Goal: Transaction & Acquisition: Purchase product/service

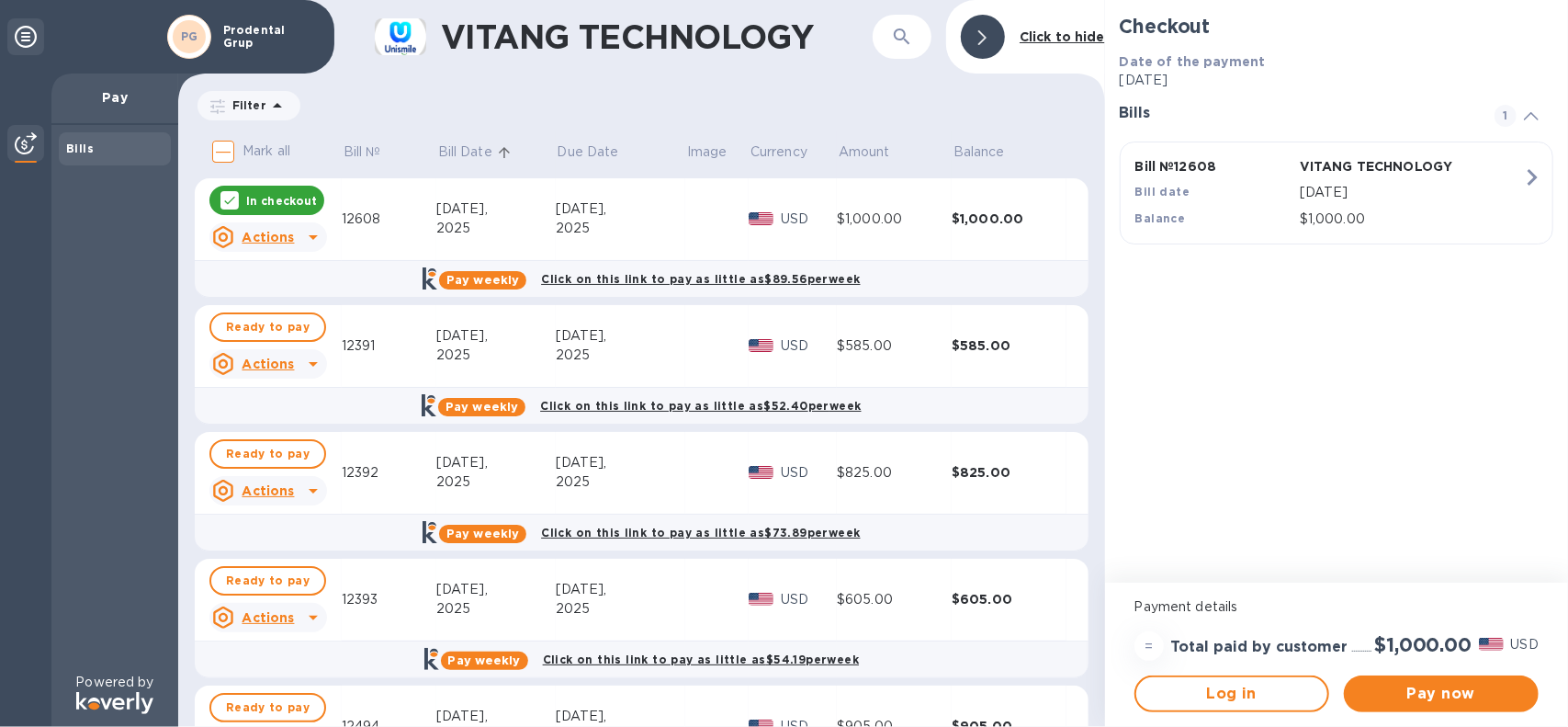
click at [476, 152] on p "Bill Date" at bounding box center [465, 152] width 54 height 19
click at [228, 152] on input "Mark all" at bounding box center [223, 152] width 39 height 39
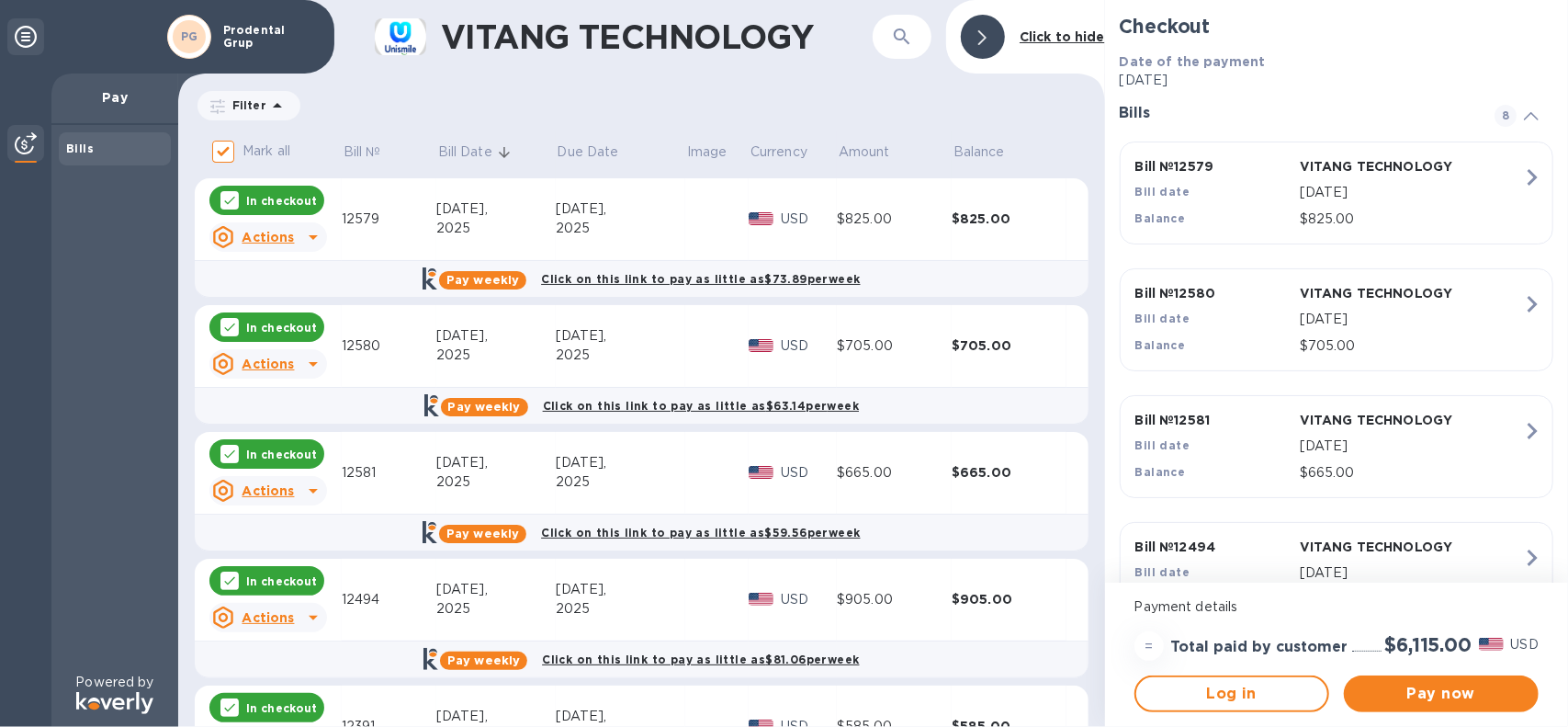
click at [244, 207] on div "In checkout" at bounding box center [267, 200] width 115 height 30
click at [245, 319] on div "In checkout" at bounding box center [267, 327] width 115 height 30
click at [226, 145] on input "Mark all" at bounding box center [223, 152] width 39 height 39
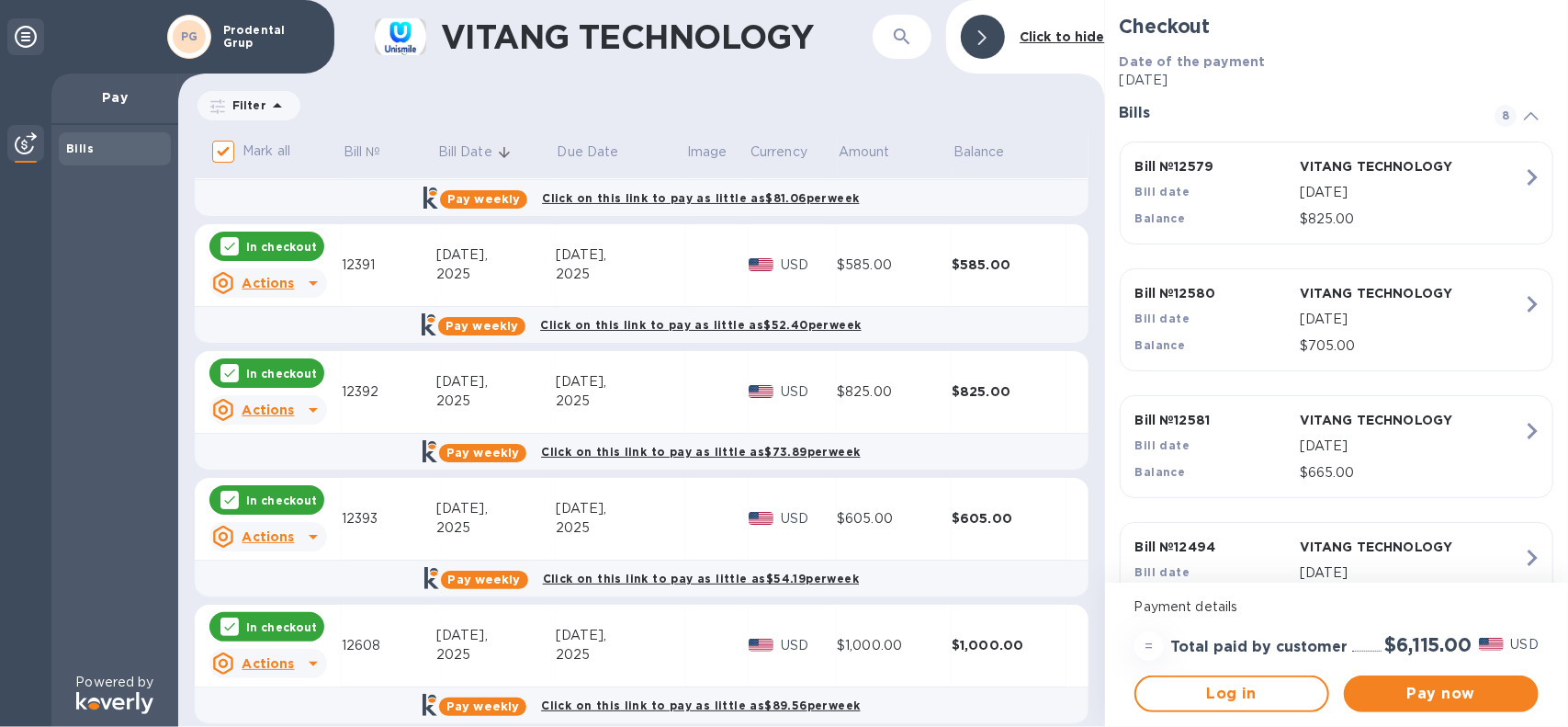
scroll to position [481, 0]
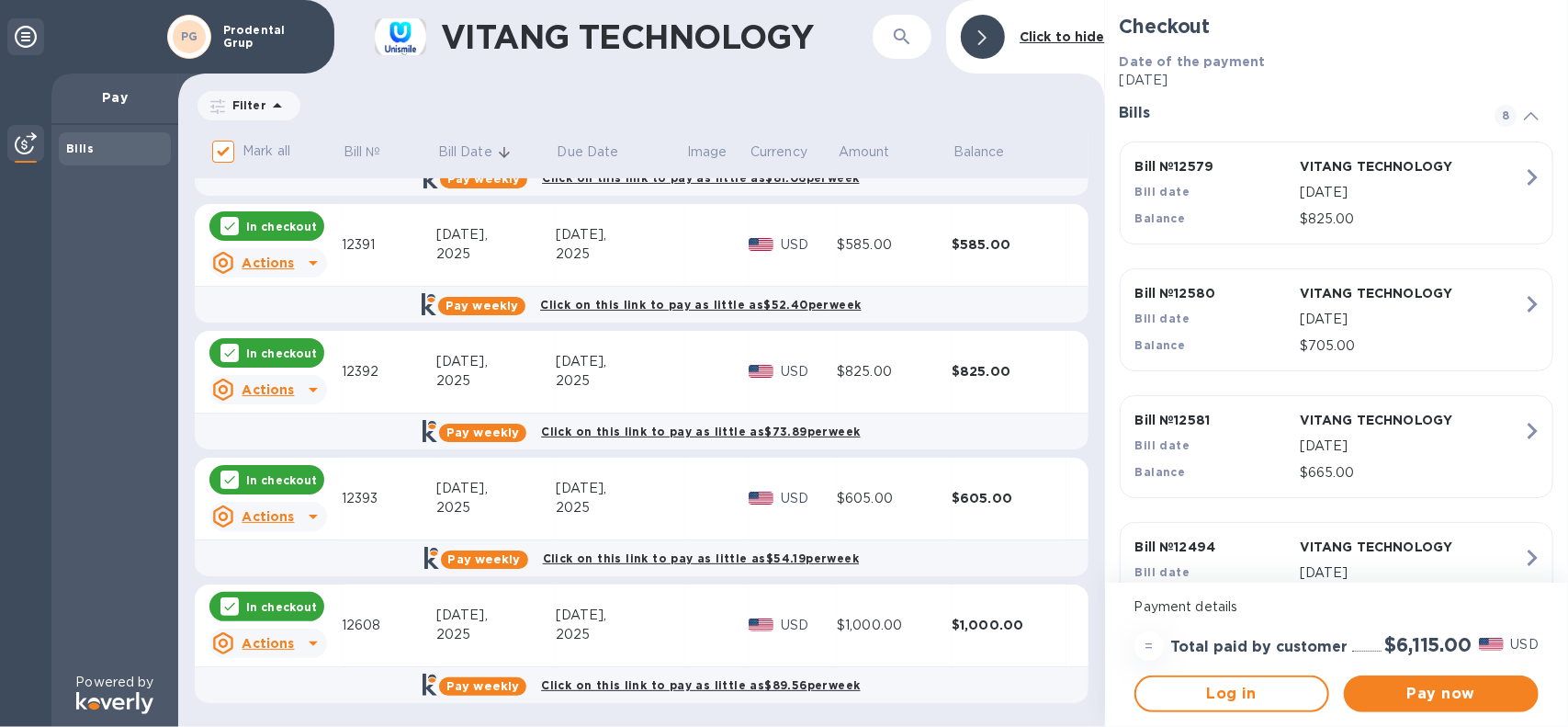
click at [271, 604] on p "In checkout" at bounding box center [281, 607] width 70 height 16
checkbox input "false"
click at [1396, 686] on span "Pay now" at bounding box center [1440, 693] width 165 height 22
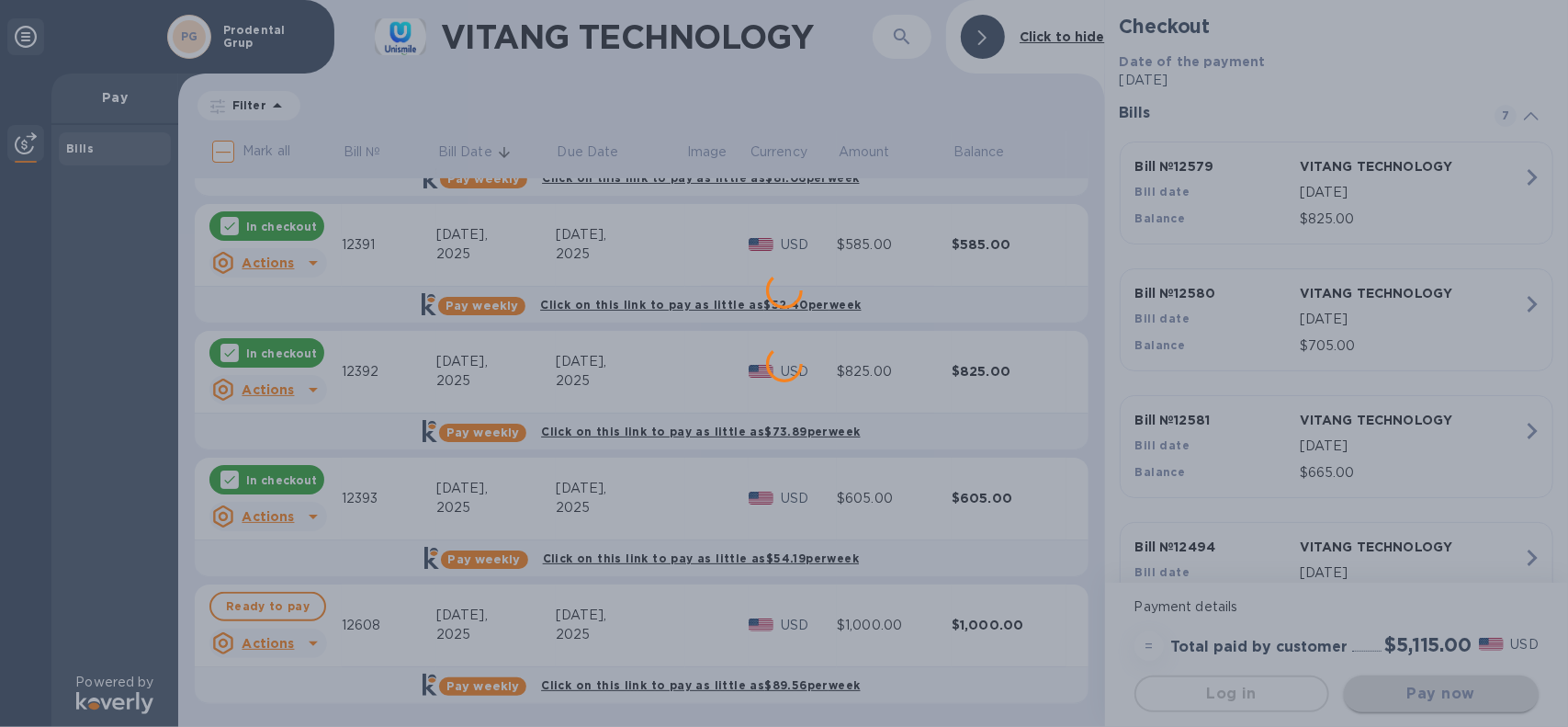
scroll to position [0, 0]
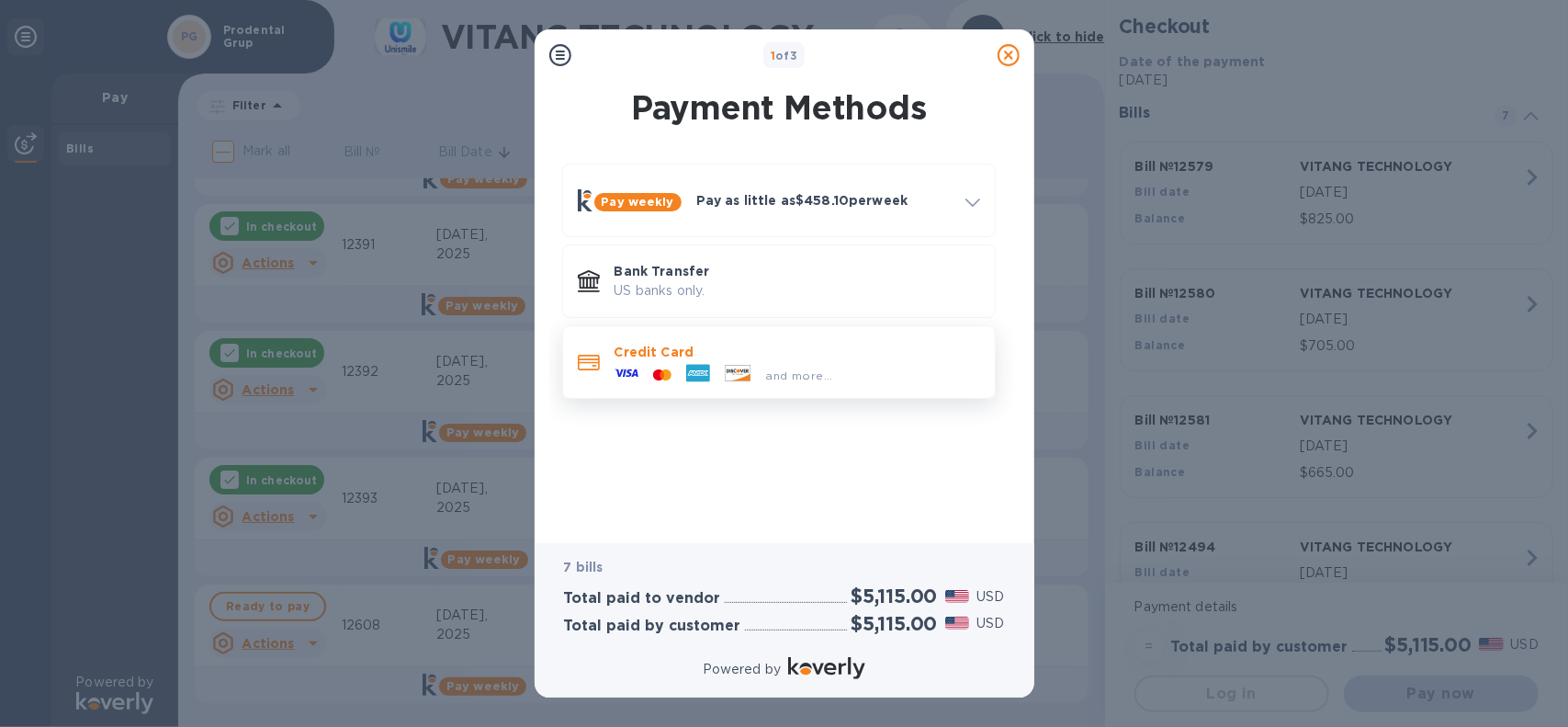
click at [755, 365] on div at bounding box center [738, 374] width 42 height 20
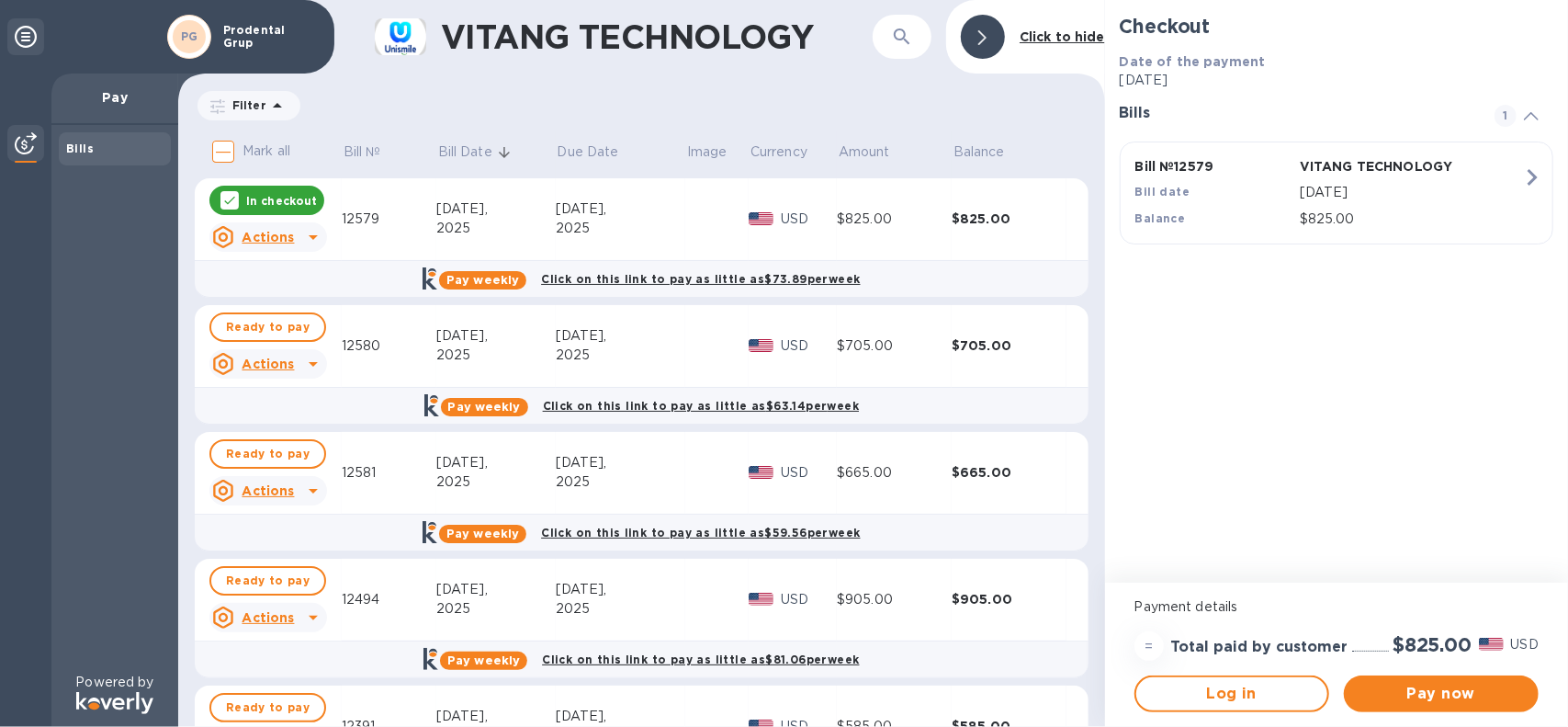
click at [219, 155] on input "Mark all" at bounding box center [223, 152] width 39 height 39
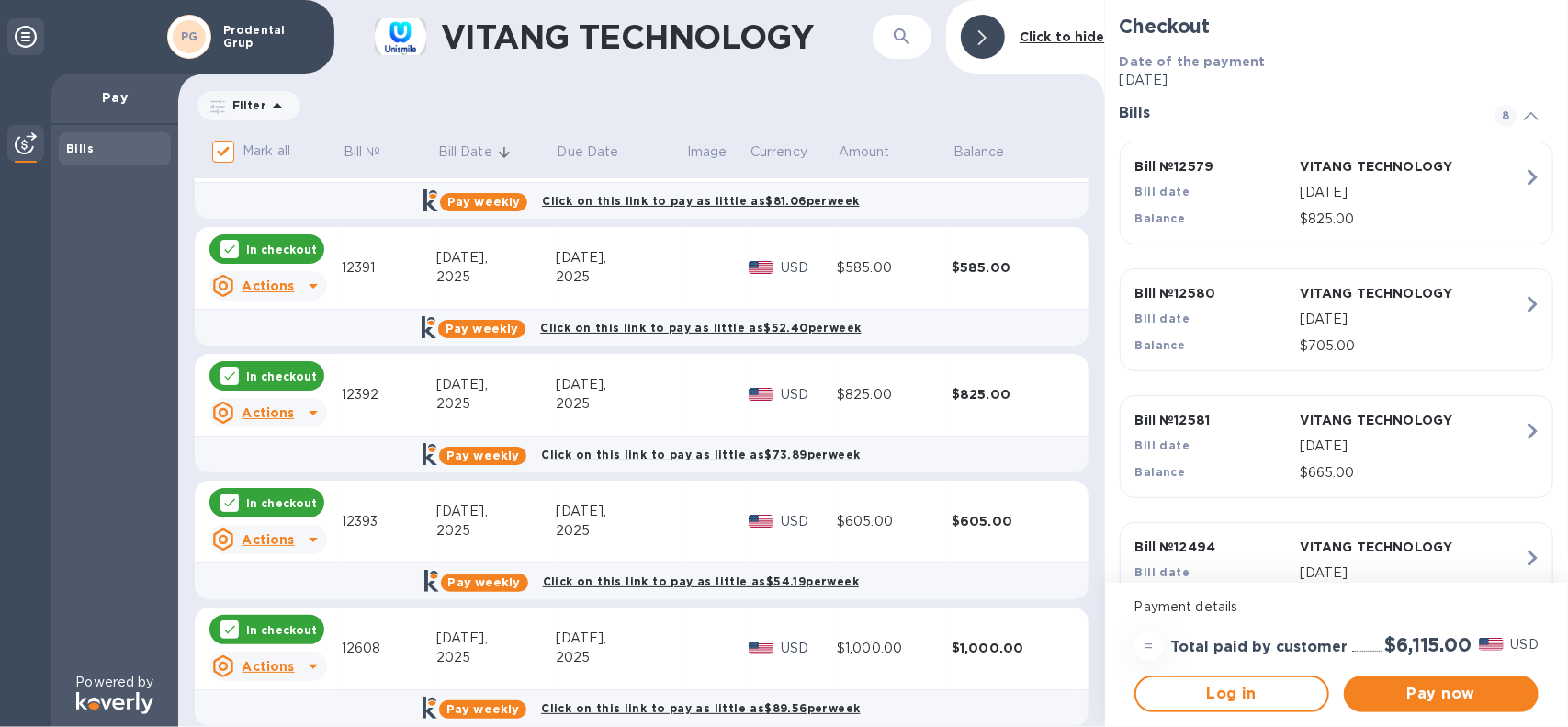
scroll to position [481, 0]
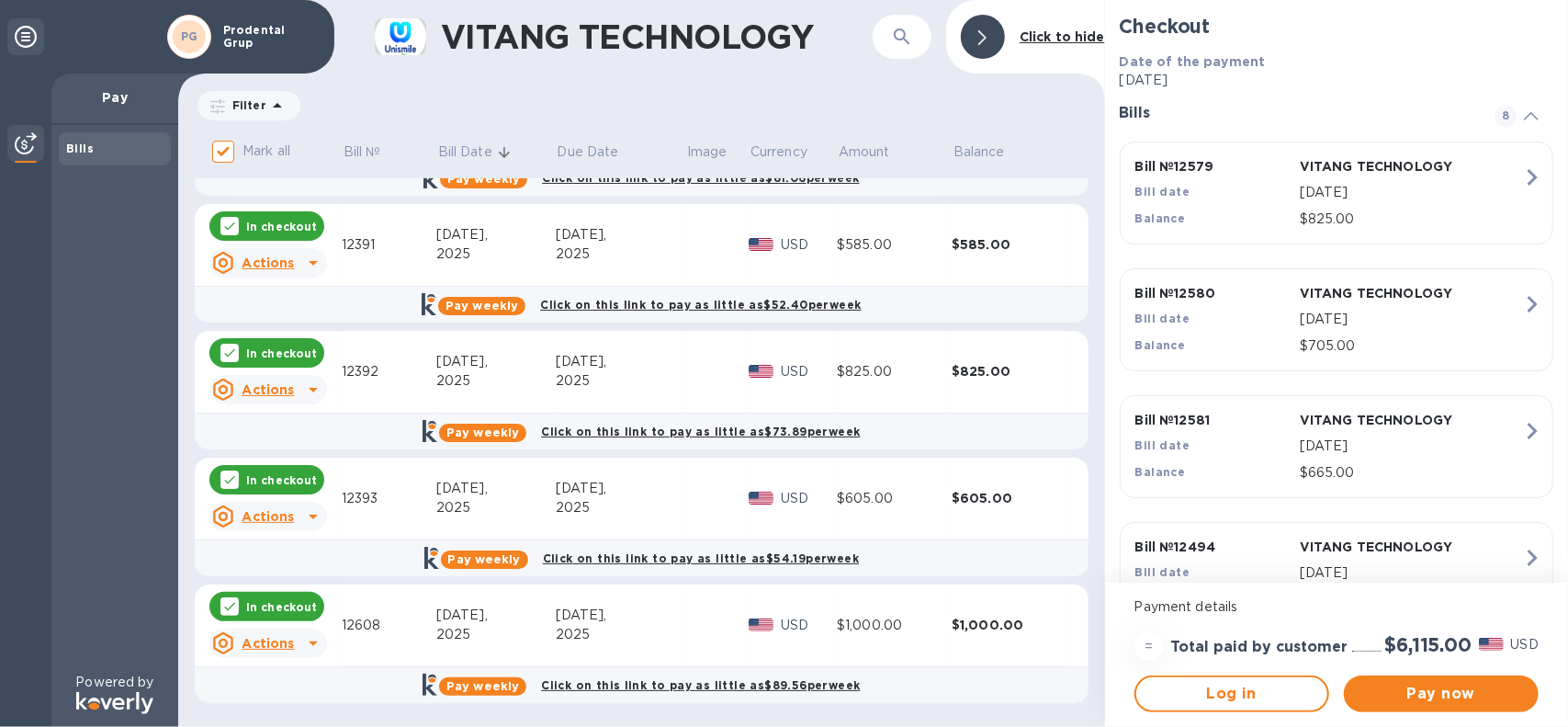
click at [268, 613] on p "In checkout" at bounding box center [281, 607] width 70 height 16
checkbox input "false"
click at [1432, 691] on span "Pay now" at bounding box center [1440, 693] width 165 height 22
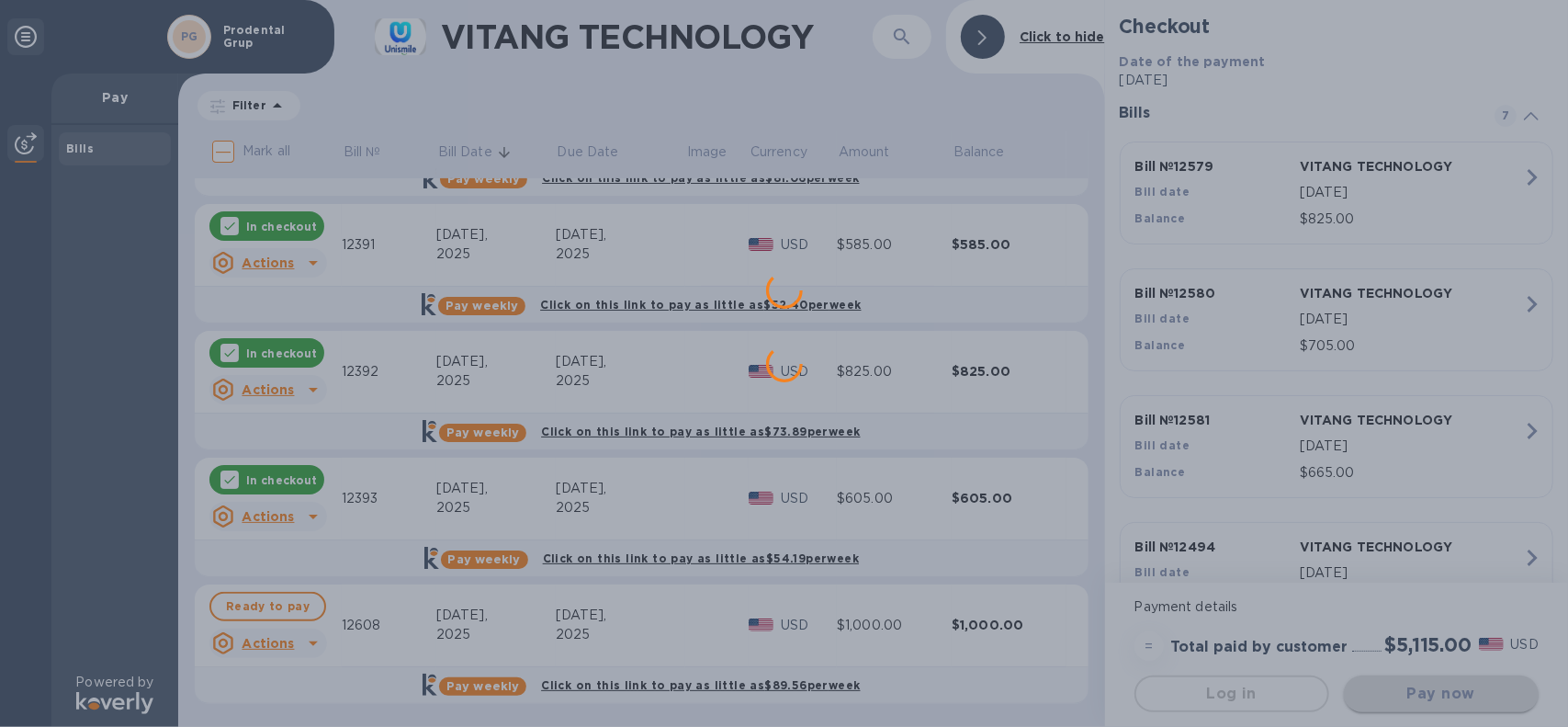
scroll to position [0, 0]
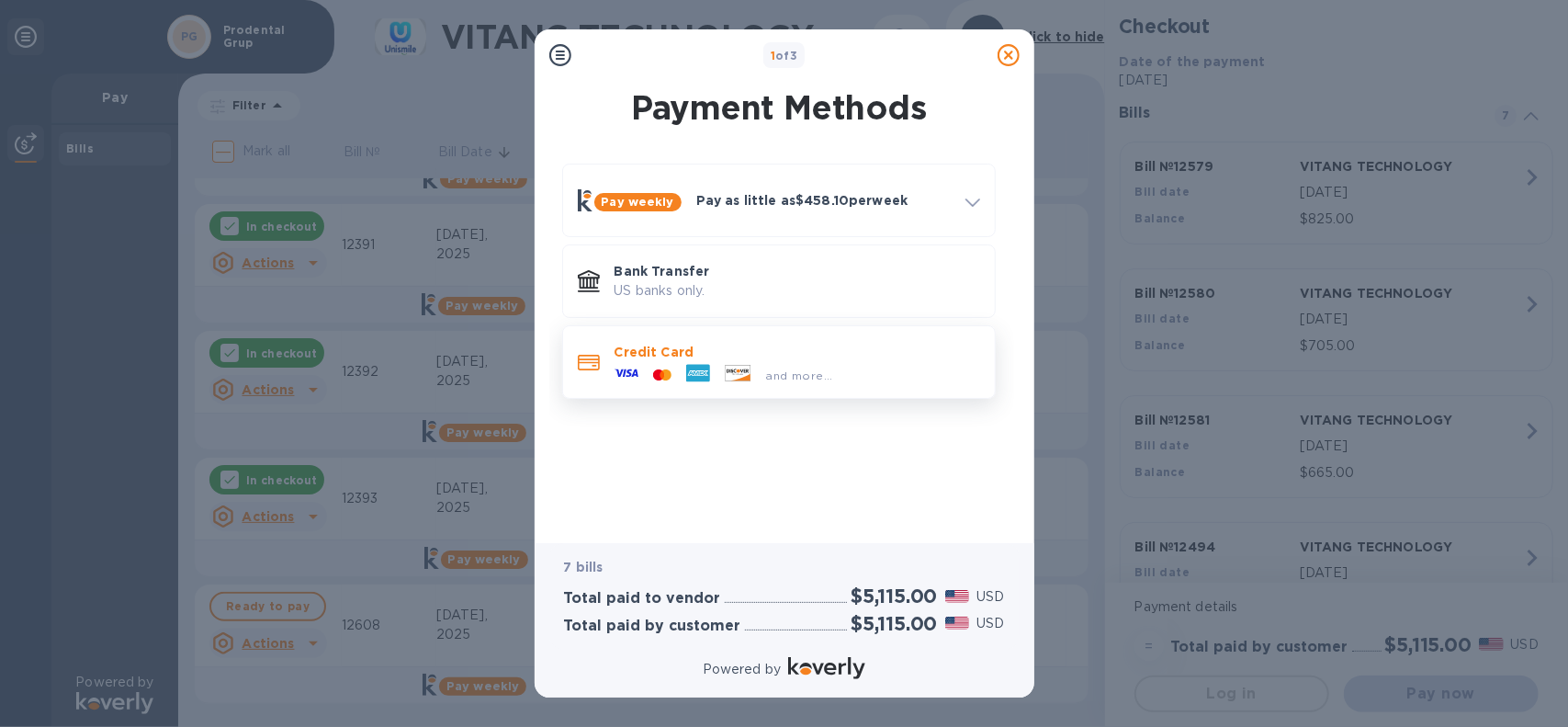
click at [740, 361] on p "Credit Card" at bounding box center [797, 352] width 365 height 19
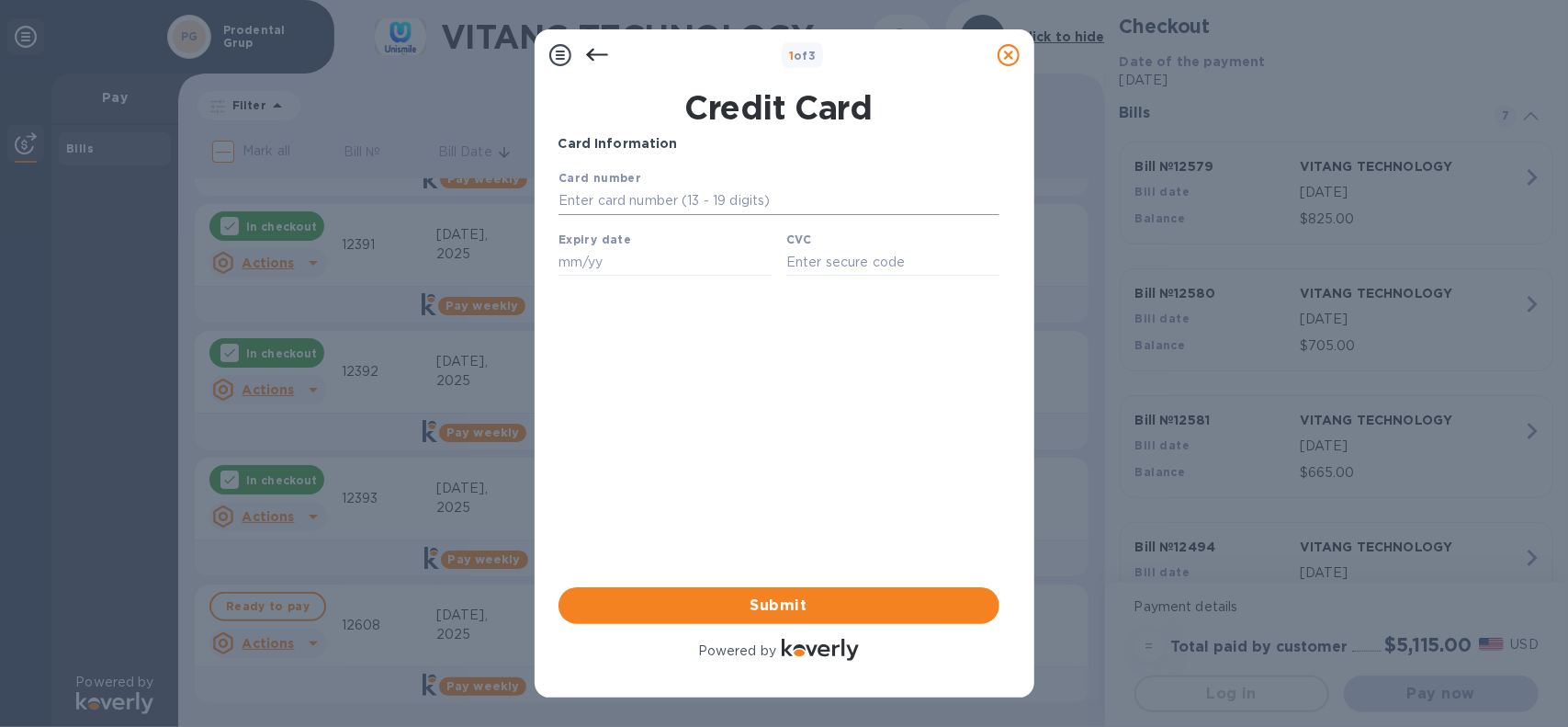
click at [665, 197] on input "text" at bounding box center [777, 200] width 441 height 28
click at [742, 212] on input "text" at bounding box center [777, 200] width 441 height 28
type input "4847 3842 9686 2771"
click at [586, 258] on input "text" at bounding box center [663, 261] width 213 height 28
type input "05/28"
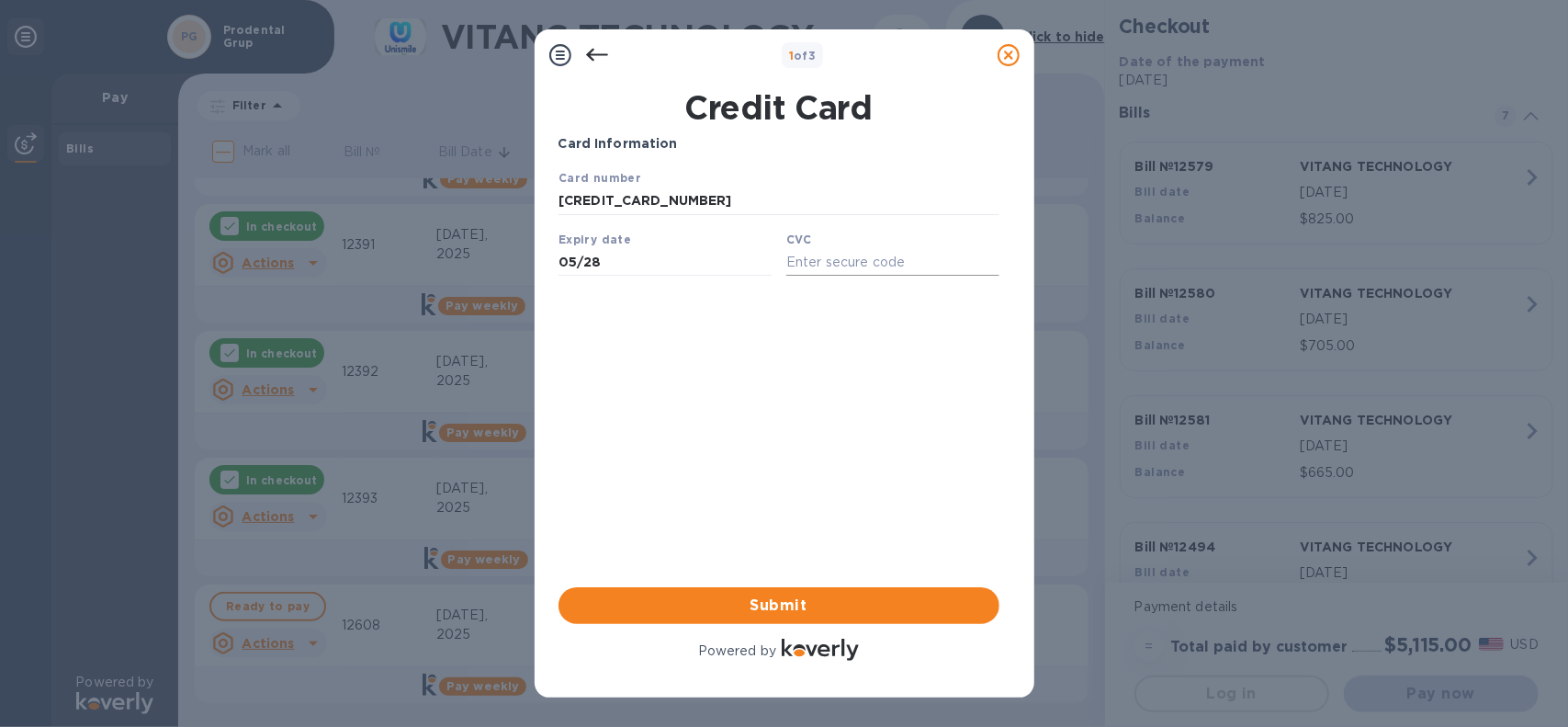
click at [843, 269] on input "text" at bounding box center [891, 261] width 213 height 28
type input "903"
click at [811, 613] on span "Submit" at bounding box center [779, 605] width 412 height 22
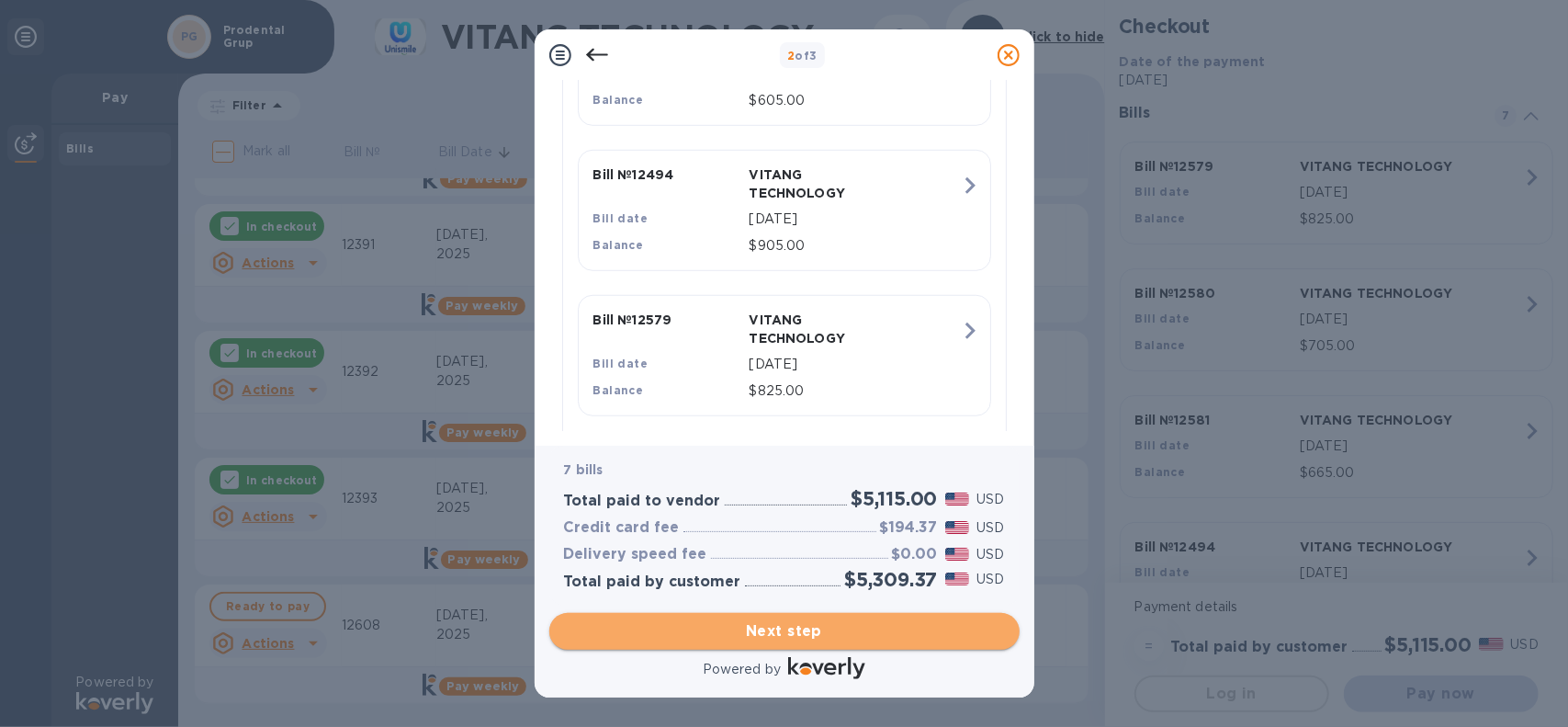
click at [840, 625] on span "Next step" at bounding box center [784, 631] width 441 height 22
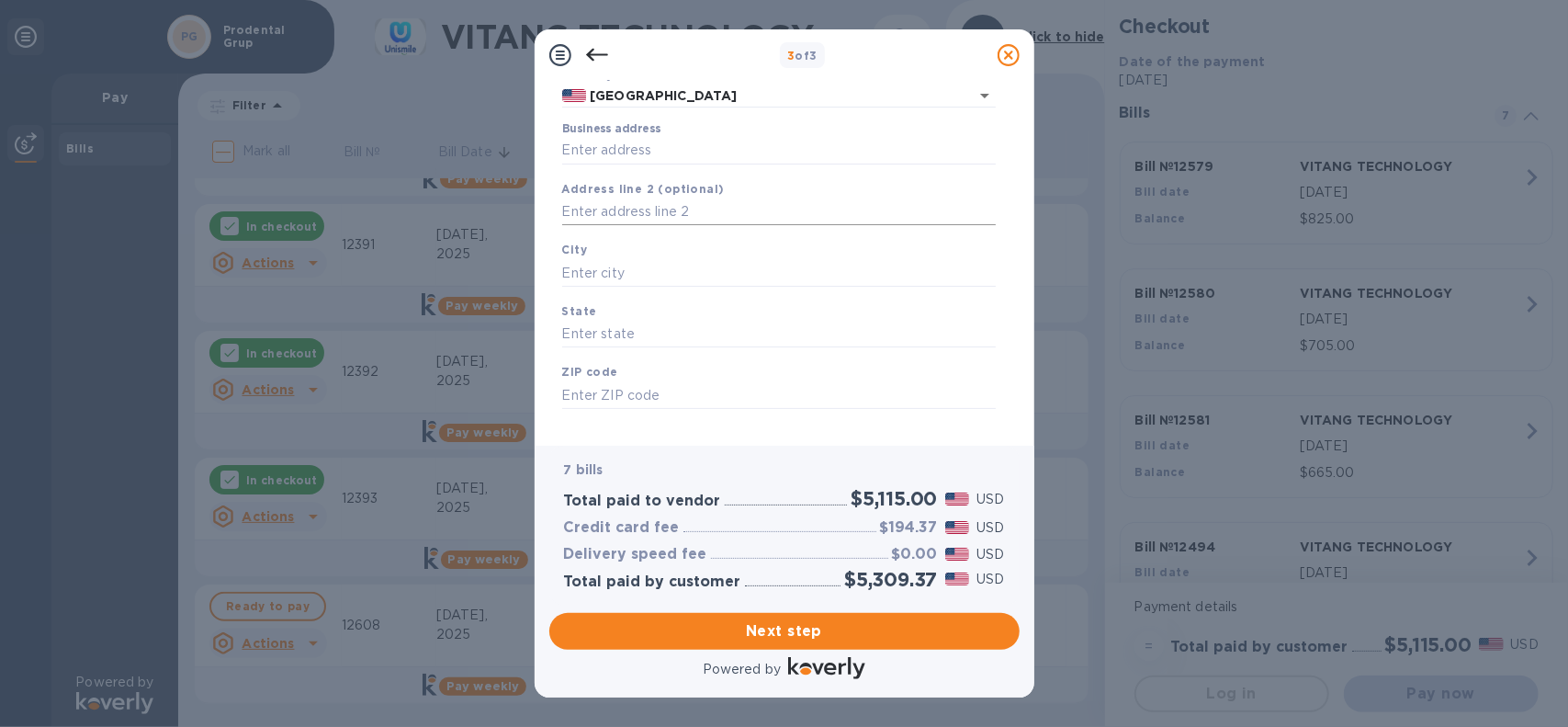
scroll to position [111, 0]
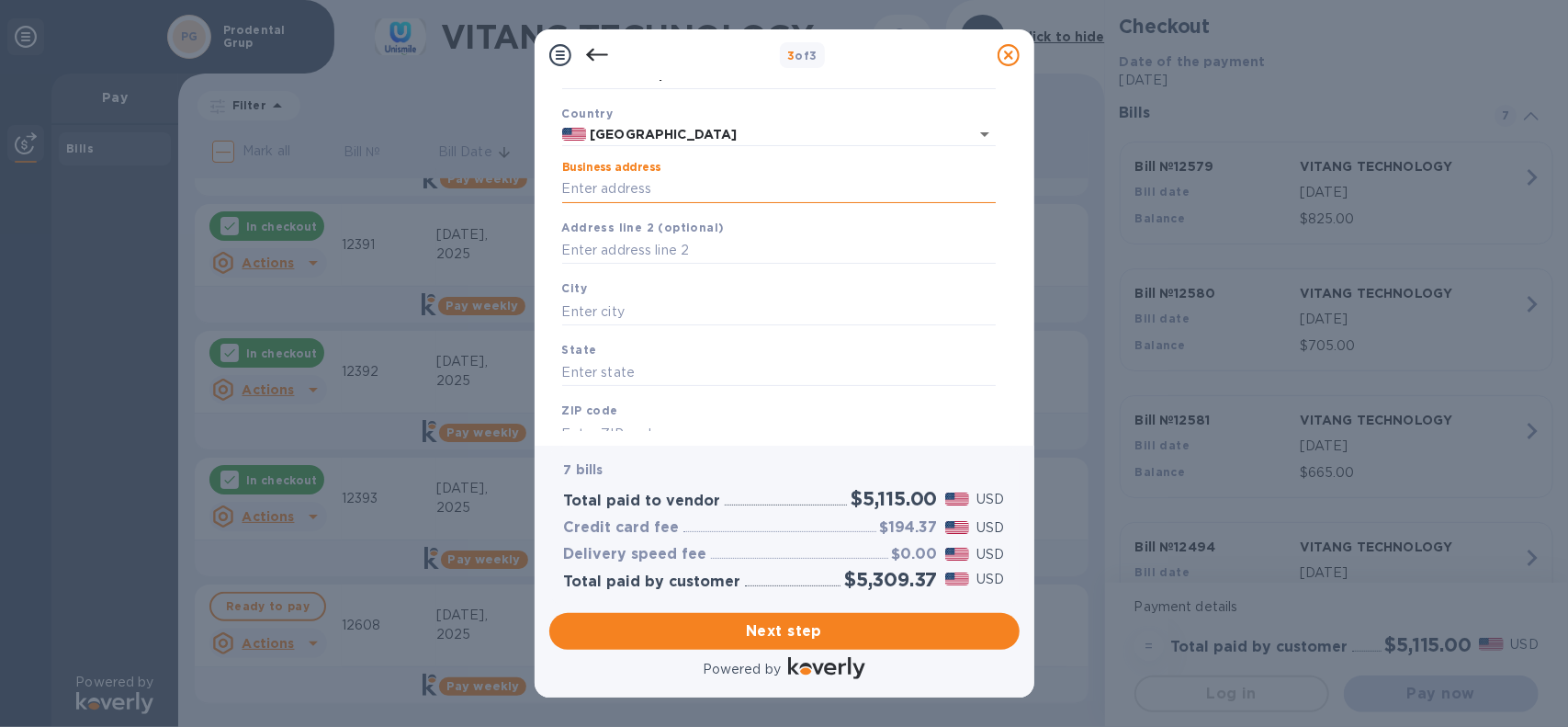
click at [645, 196] on input "Business address" at bounding box center [779, 189] width 434 height 28
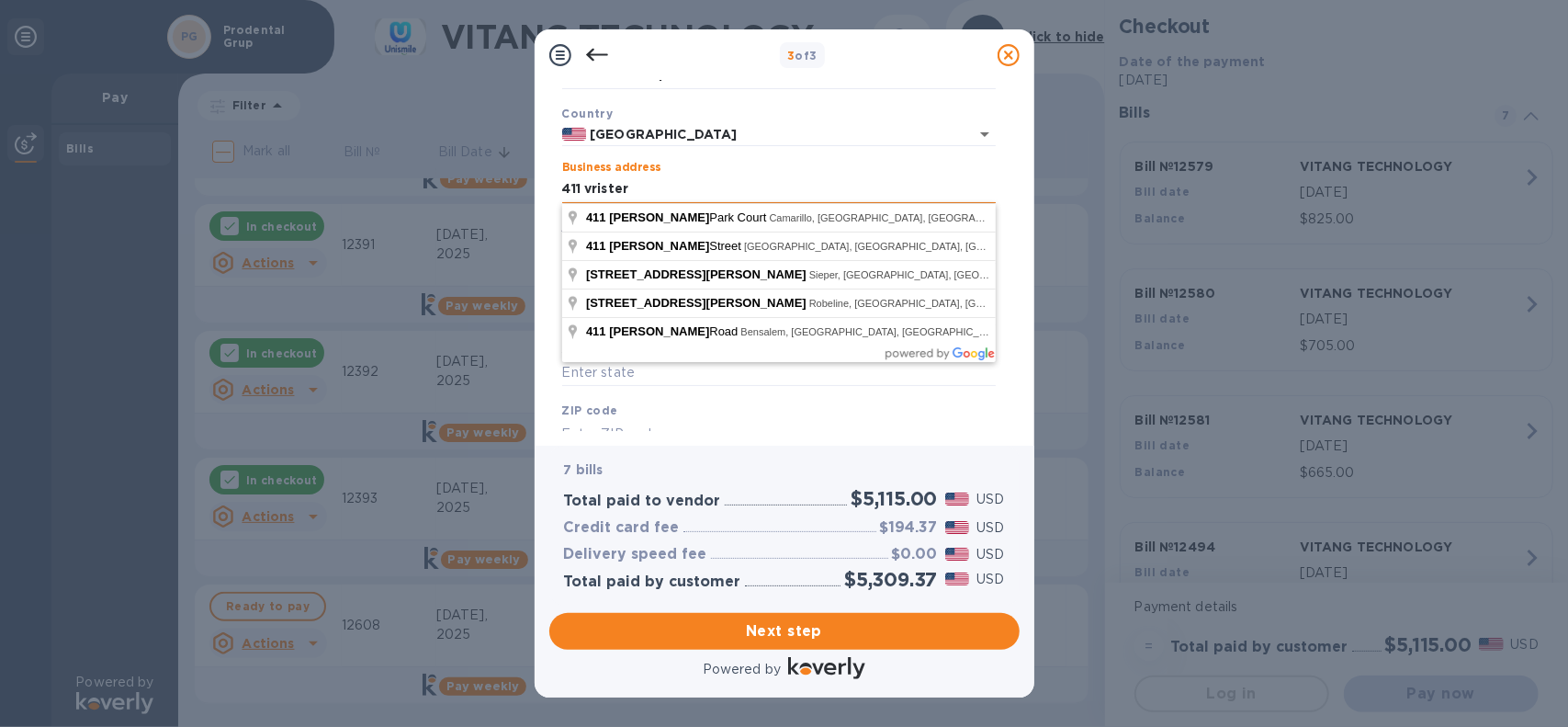
click at [593, 182] on input "411 vrister" at bounding box center [779, 189] width 434 height 28
click at [593, 193] on input "411 rister" at bounding box center [779, 189] width 434 height 28
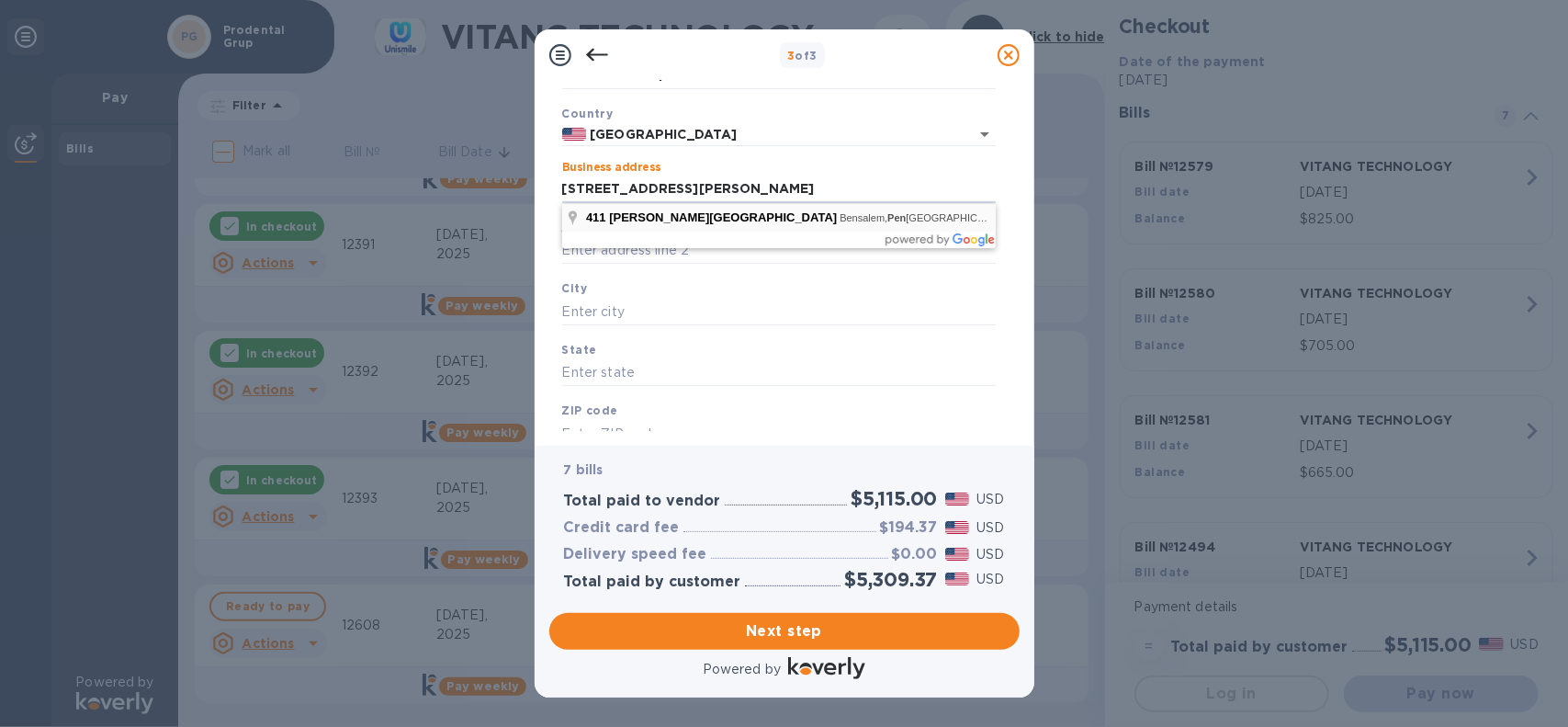
type input "411 Brister Road"
type input "PA"
type input "19020"
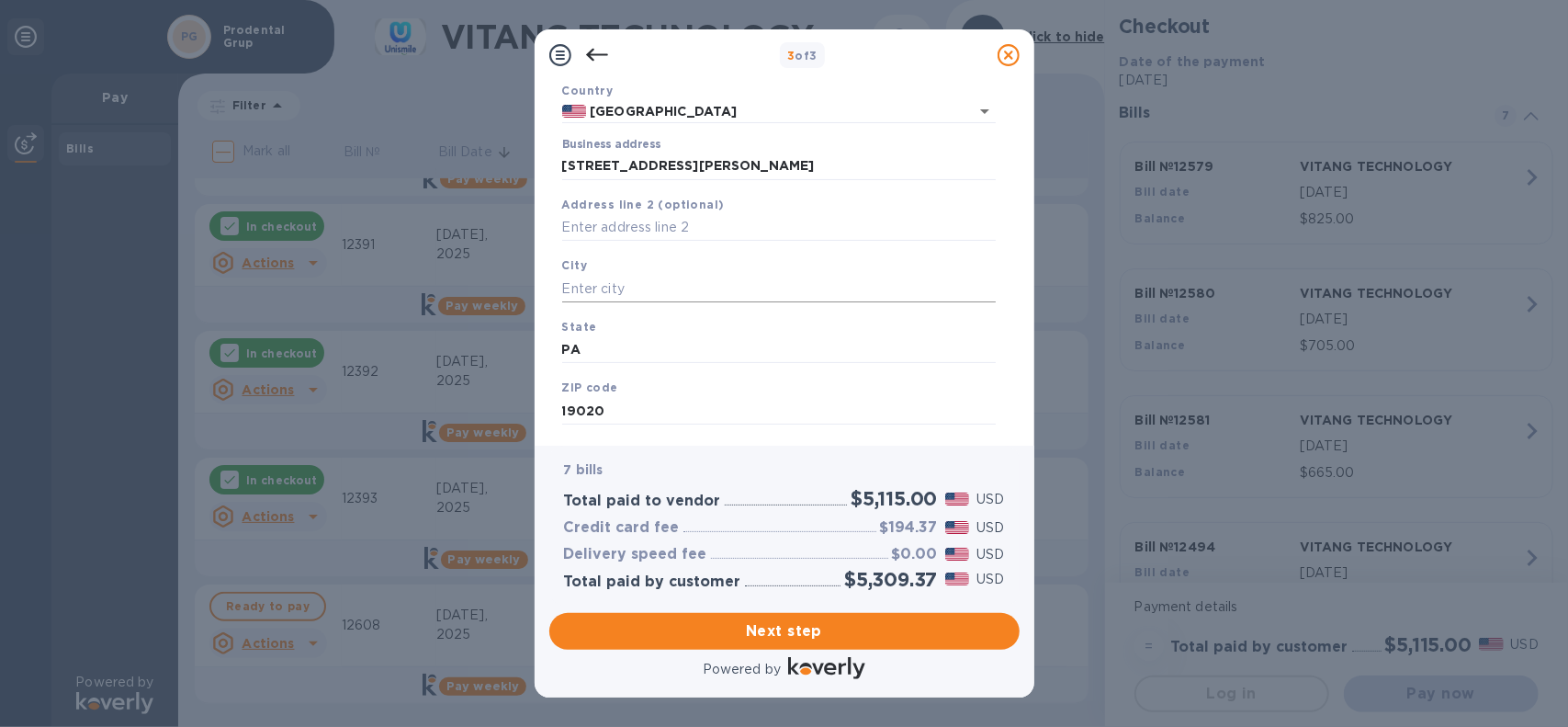
scroll to position [171, 0]
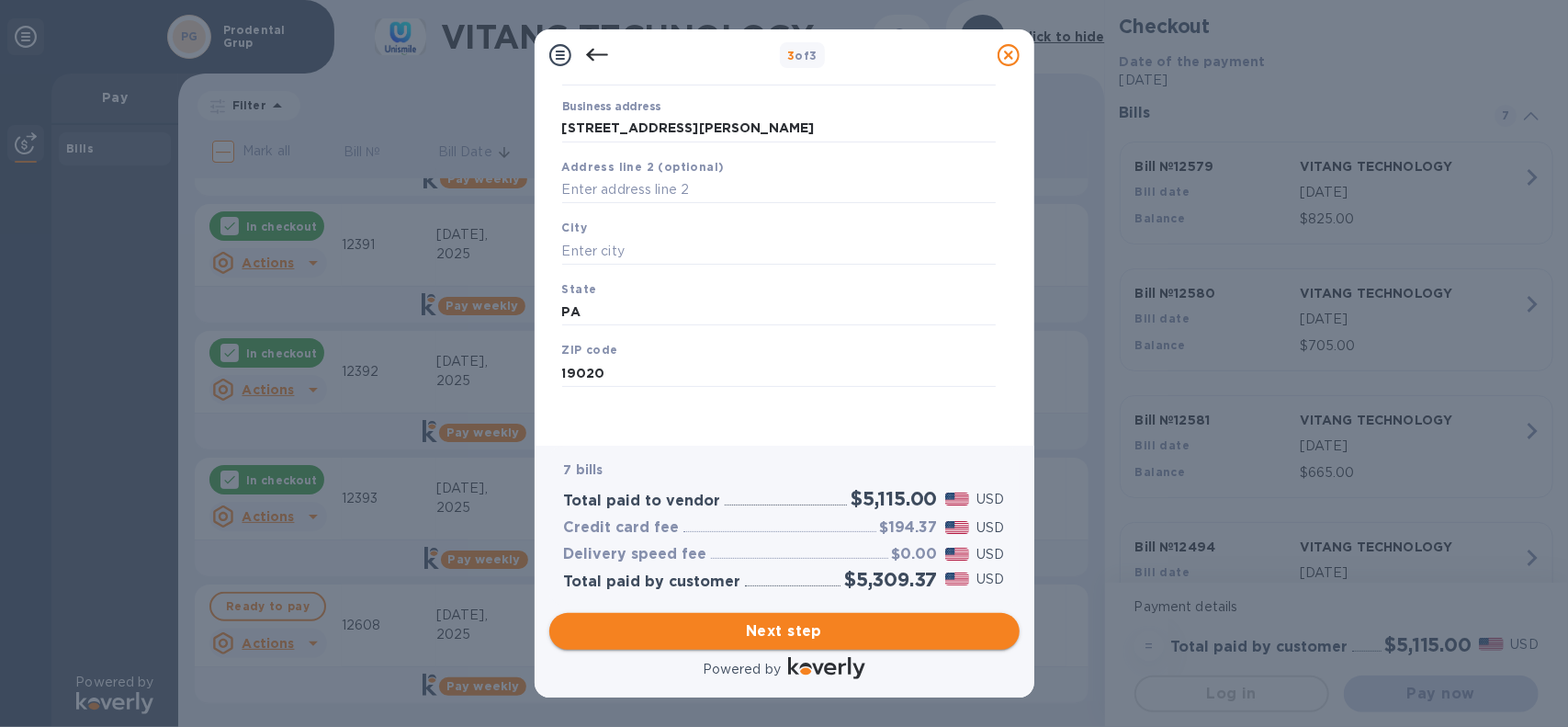
click at [833, 638] on span "Next step" at bounding box center [784, 631] width 441 height 22
click at [655, 259] on input "text" at bounding box center [779, 251] width 434 height 28
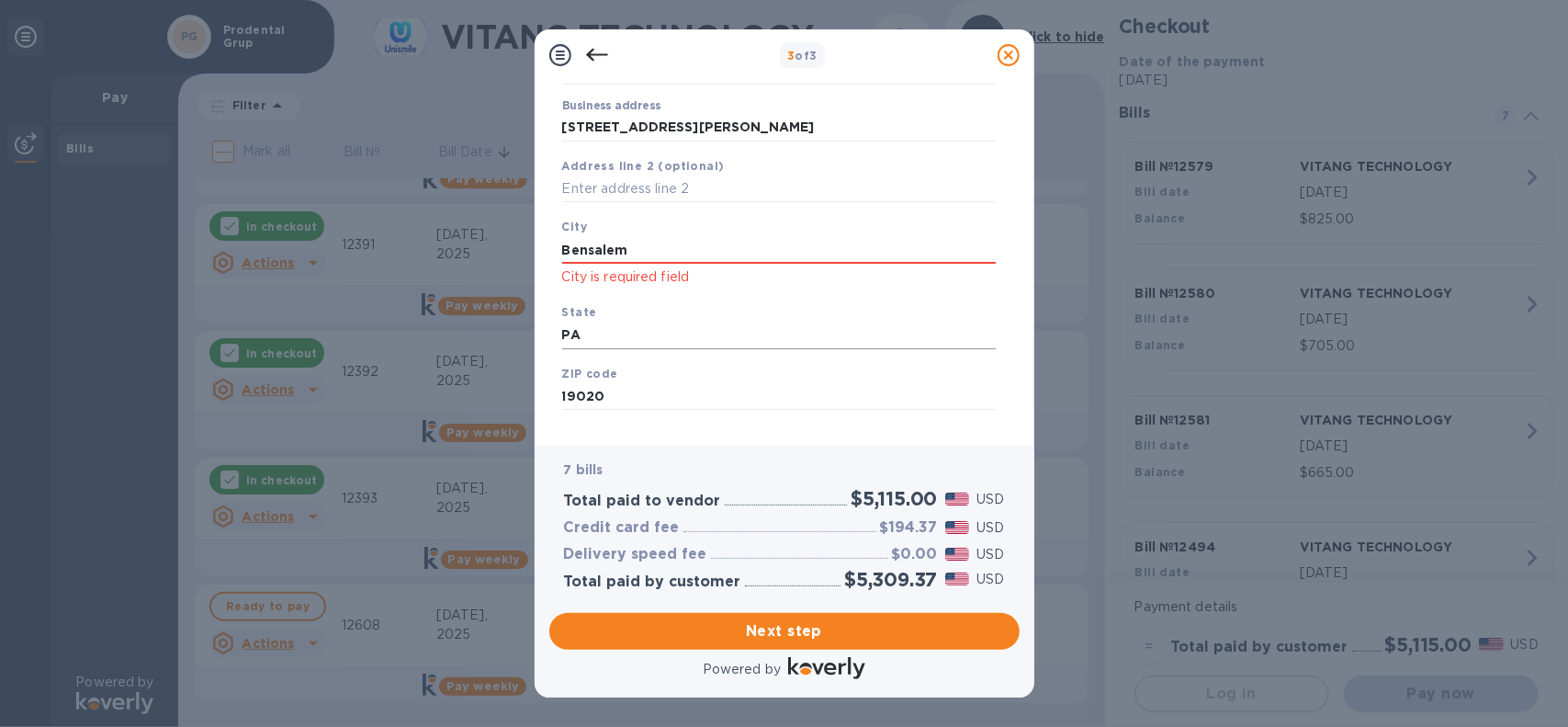
scroll to position [197, 0]
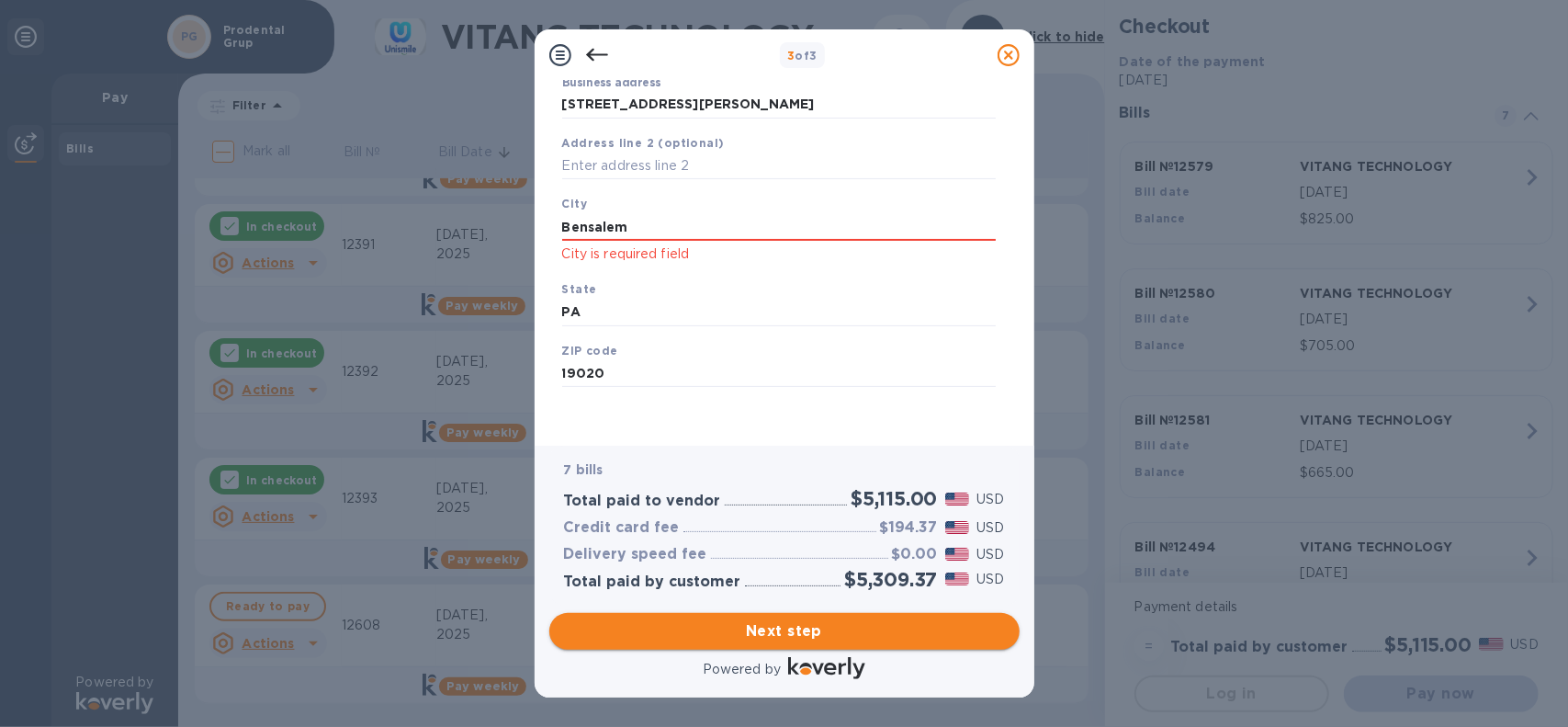
type input "Bensalem"
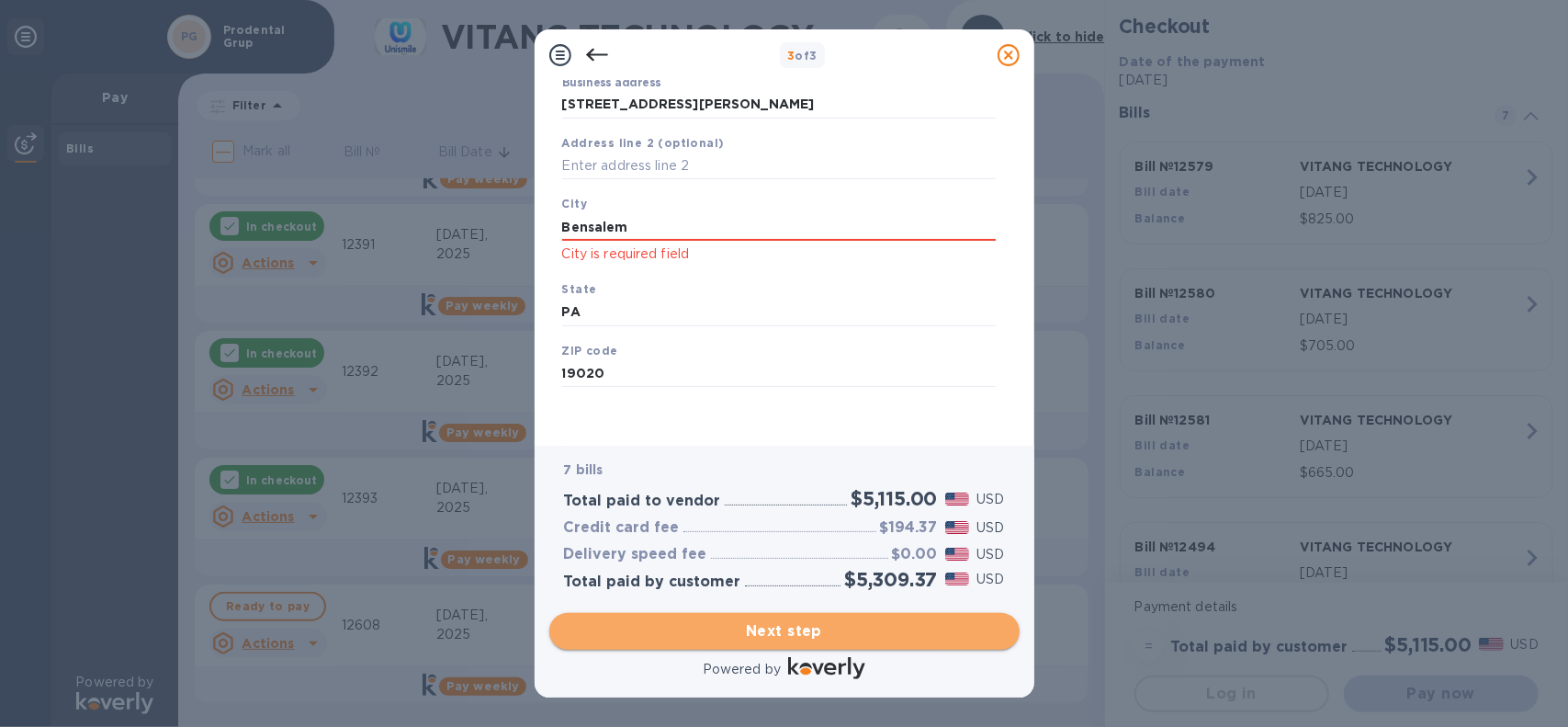
click at [760, 622] on span "Next step" at bounding box center [784, 631] width 441 height 22
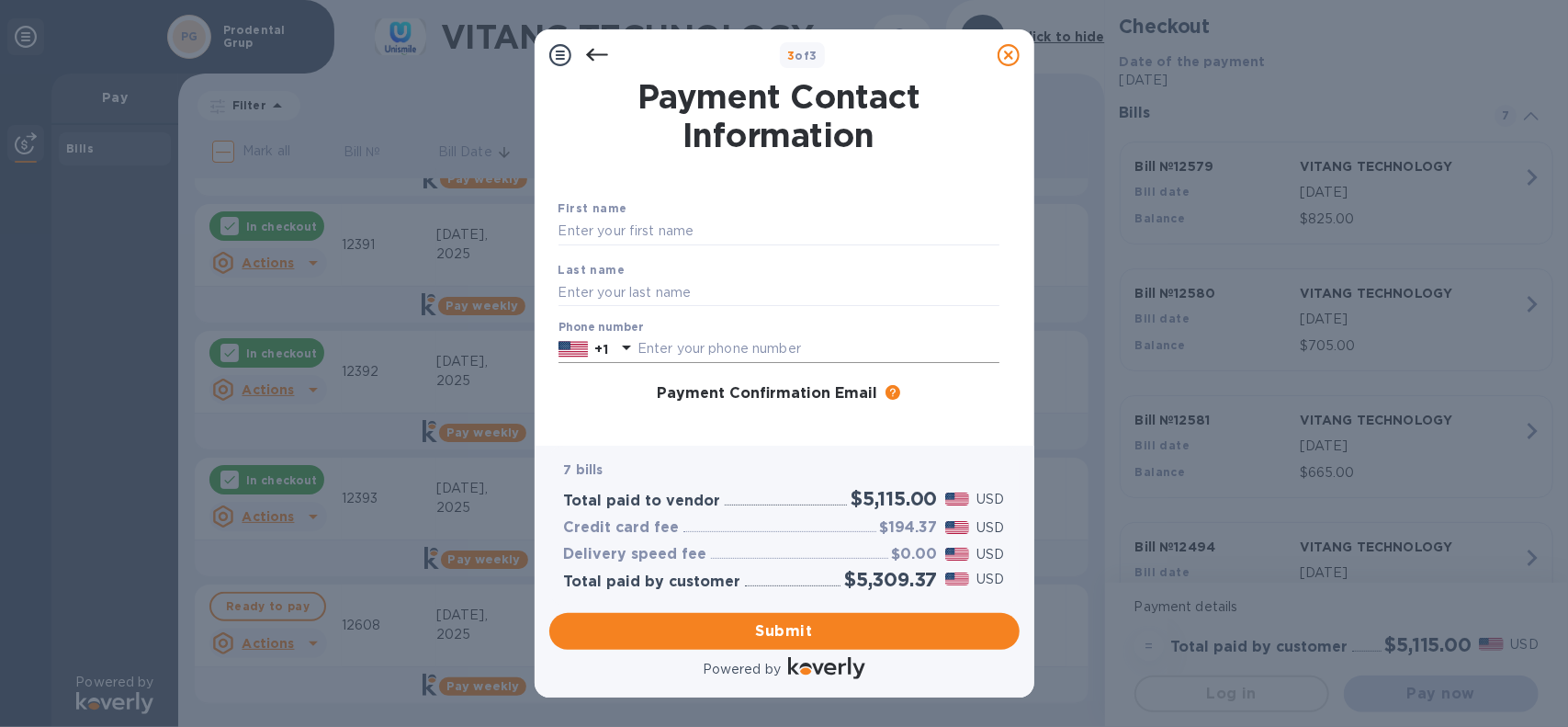
scroll to position [0, 0]
click at [693, 238] on input "text" at bounding box center [778, 232] width 441 height 28
click at [713, 238] on input "Julie" at bounding box center [778, 232] width 441 height 28
type input "Julia"
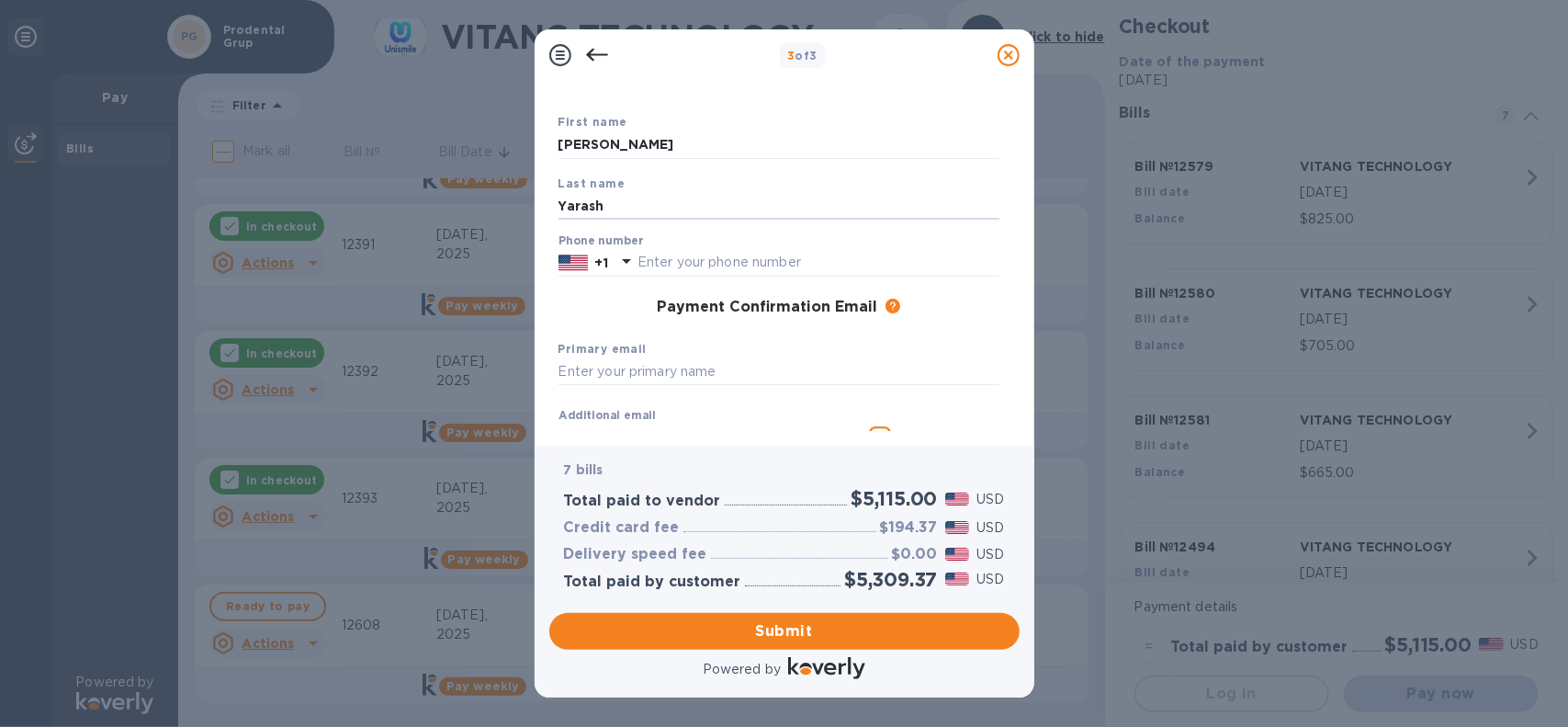
scroll to position [92, 0]
type input "Yarash"
click at [714, 251] on input "text" at bounding box center [819, 258] width 362 height 28
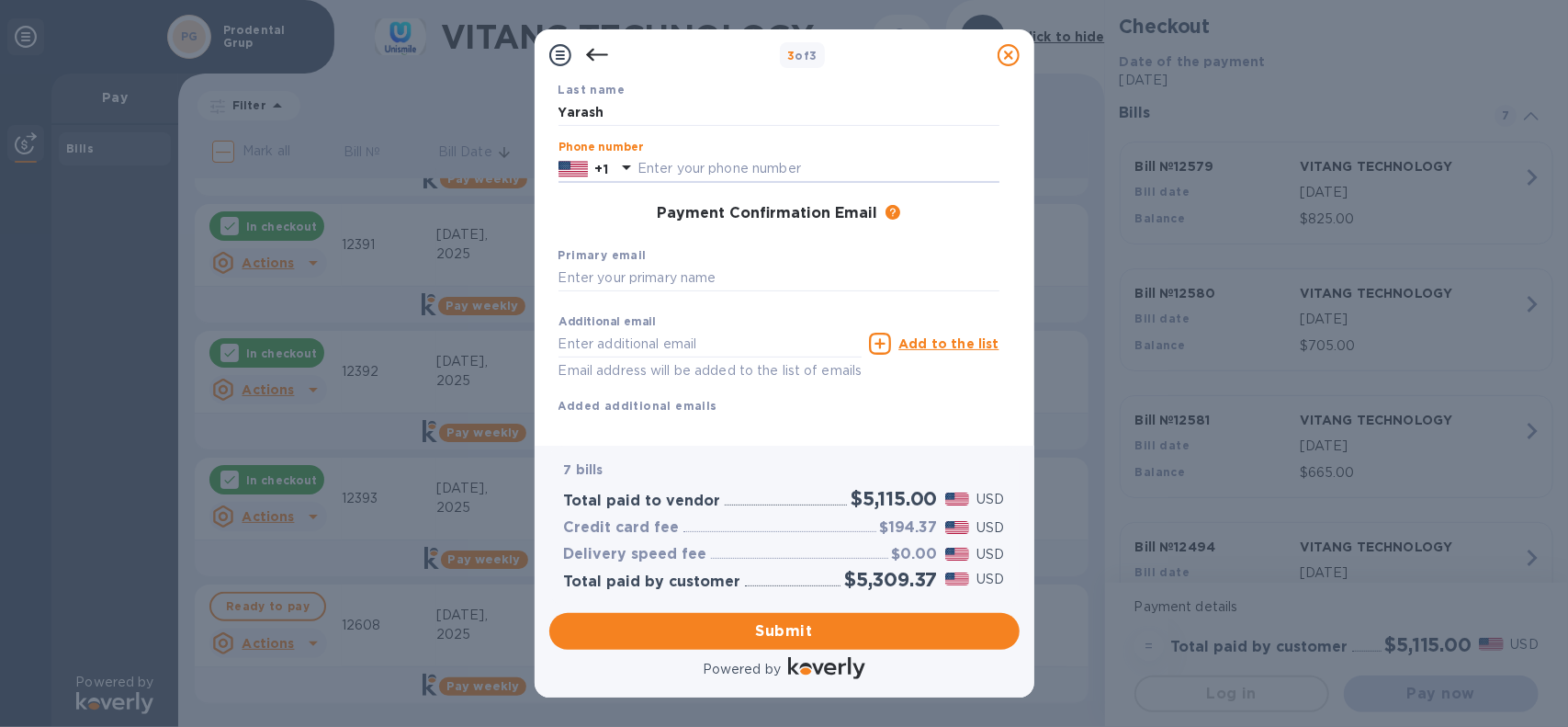
scroll to position [184, 0]
type input "2159150505"
click at [699, 262] on input "text" at bounding box center [778, 274] width 441 height 28
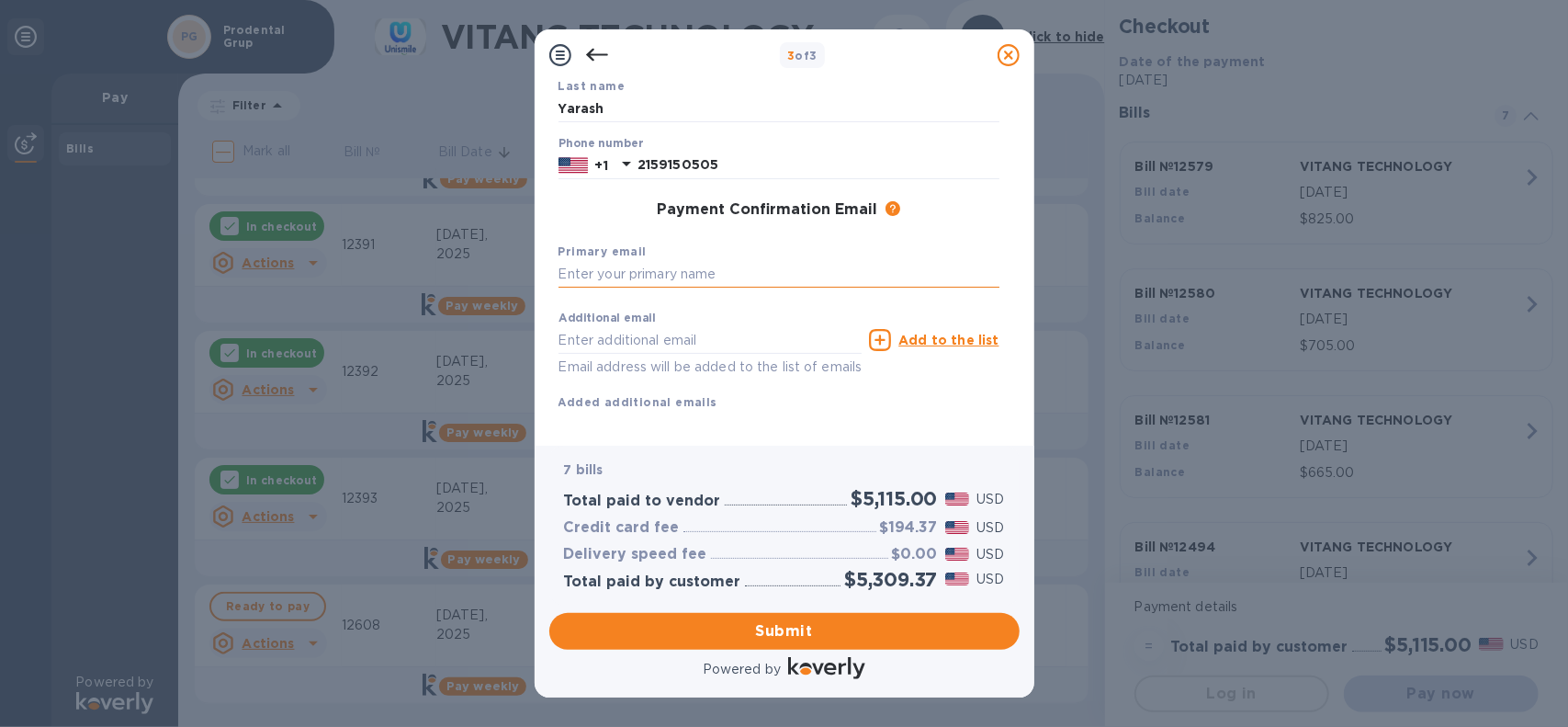
click at [688, 266] on input "text" at bounding box center [778, 274] width 441 height 28
paste input "1prodentalgroup@gmail.com"
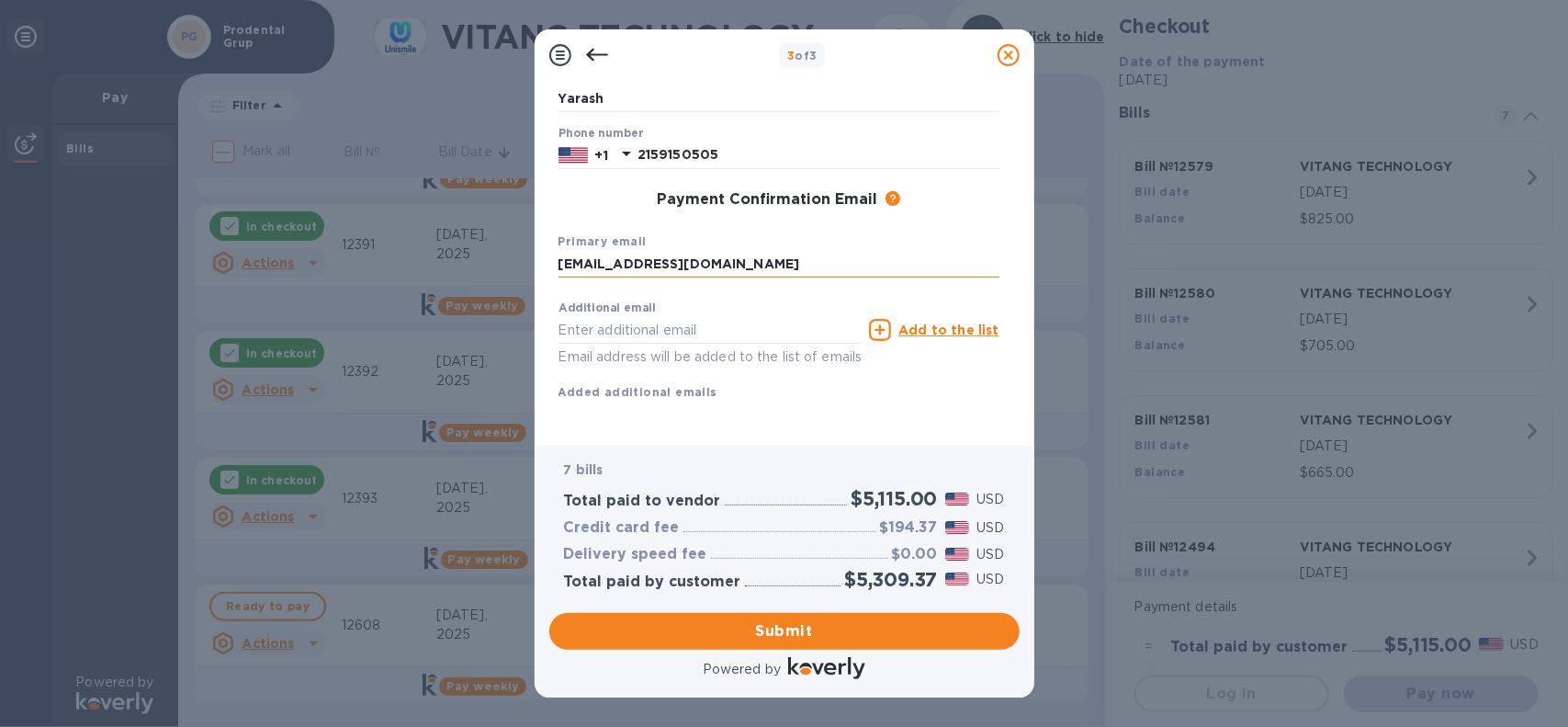
scroll to position [215, 0]
type input "1prodentalgroup@gmail.com"
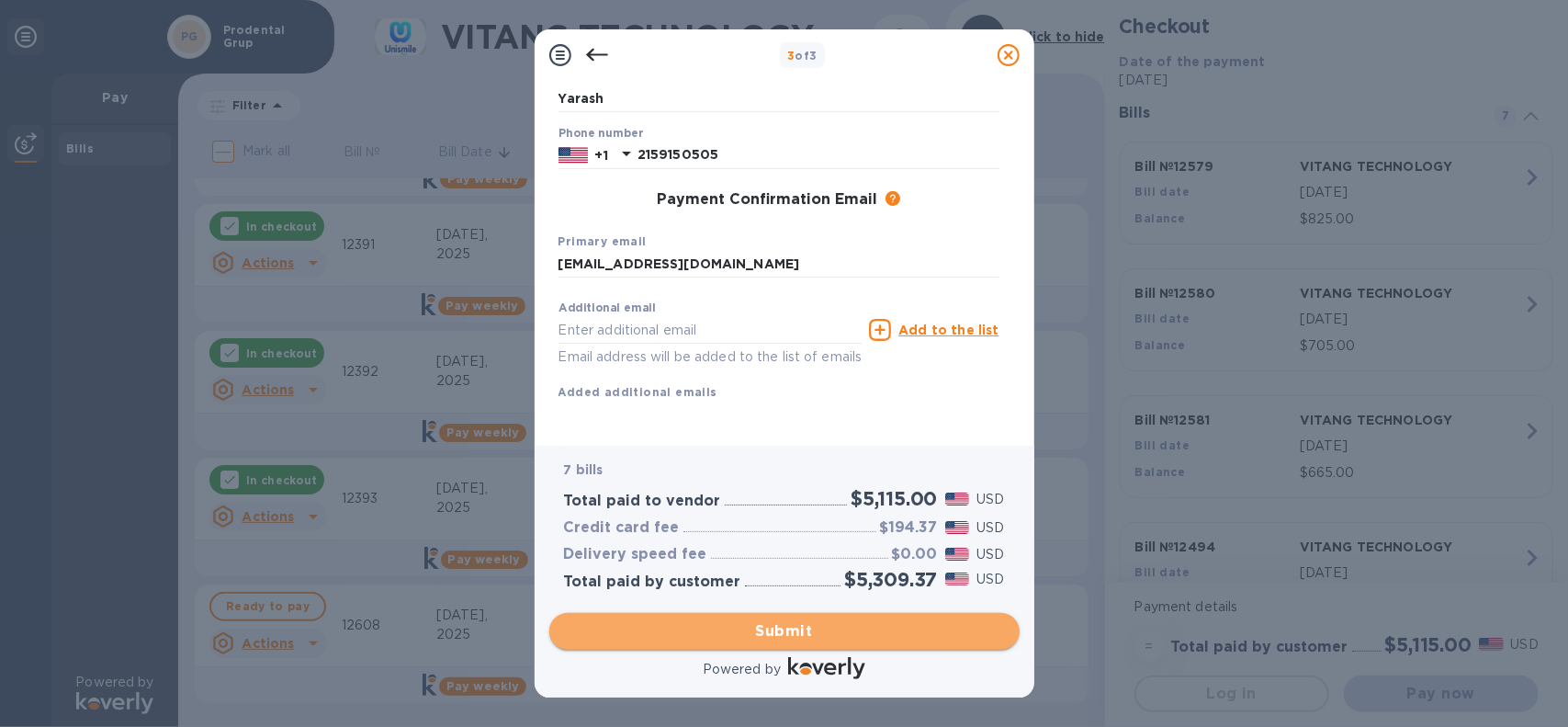
click at [799, 630] on span "Submit" at bounding box center [784, 631] width 441 height 22
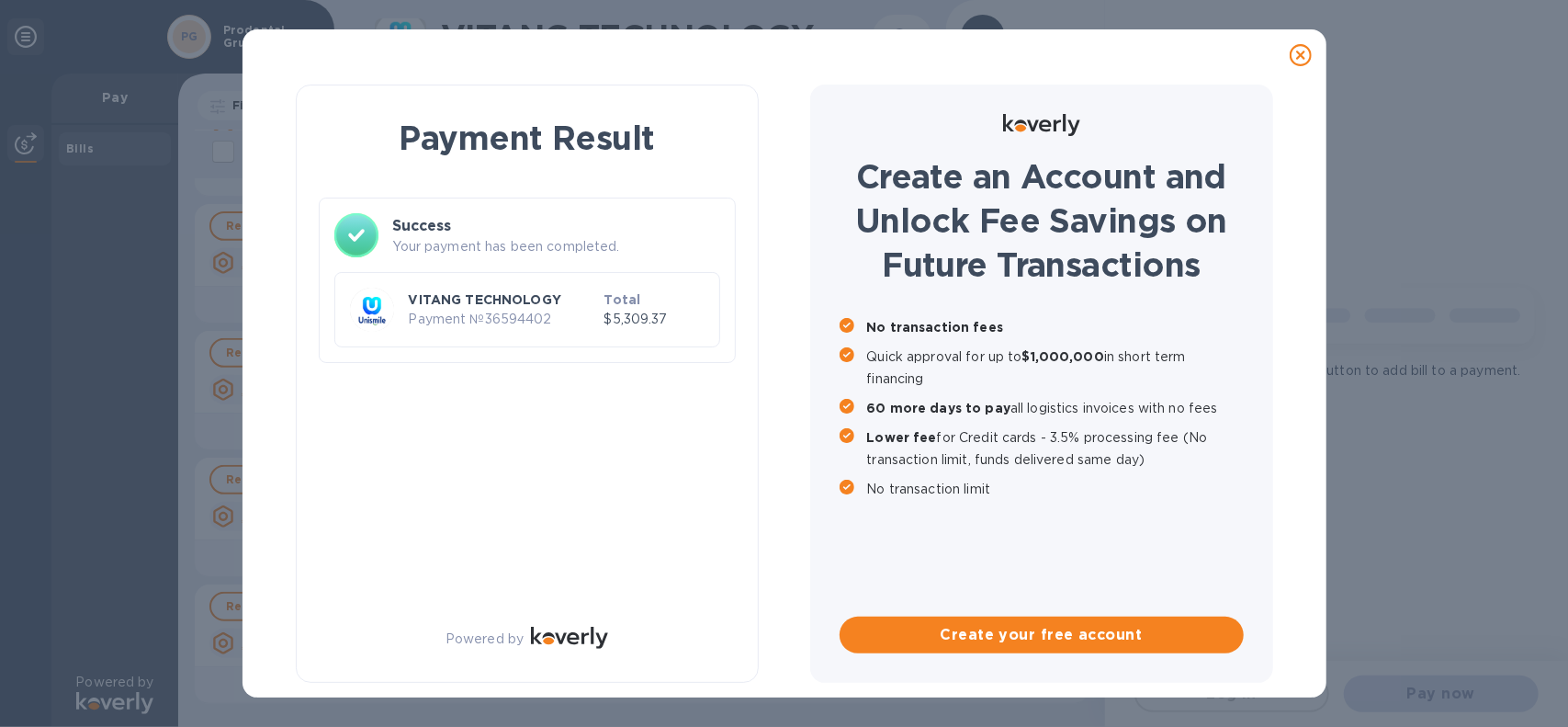
scroll to position [0, 0]
checkbox input "true"
